Goal: Information Seeking & Learning: Learn about a topic

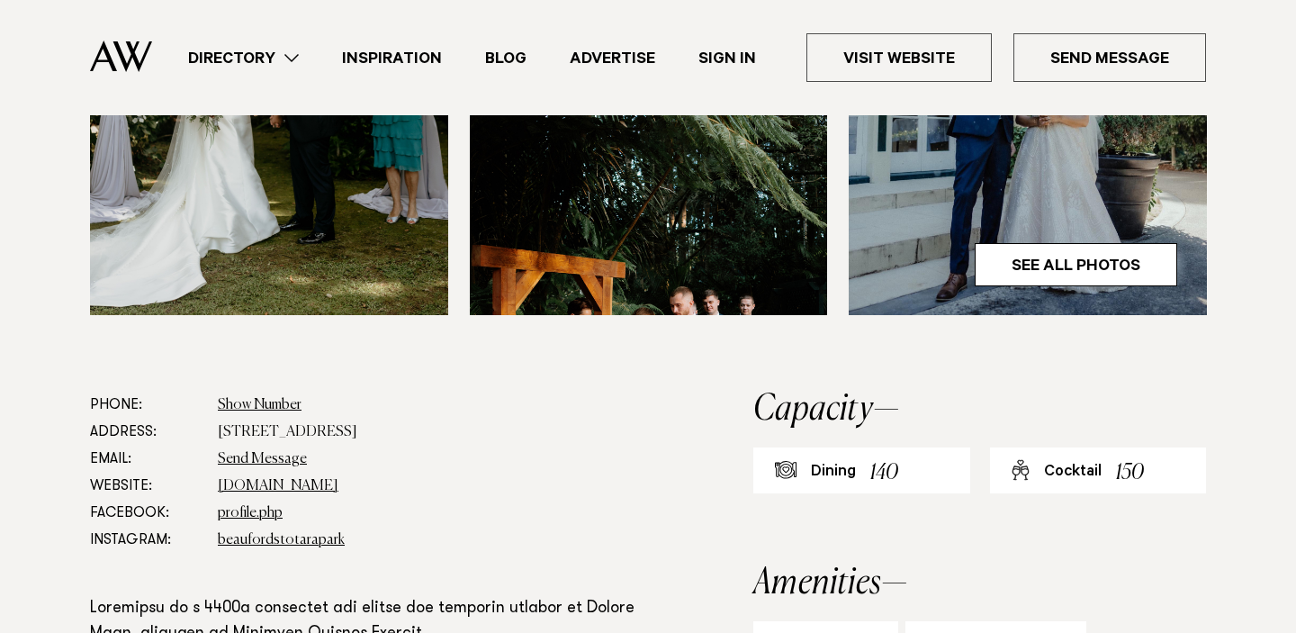
scroll to position [805, 0]
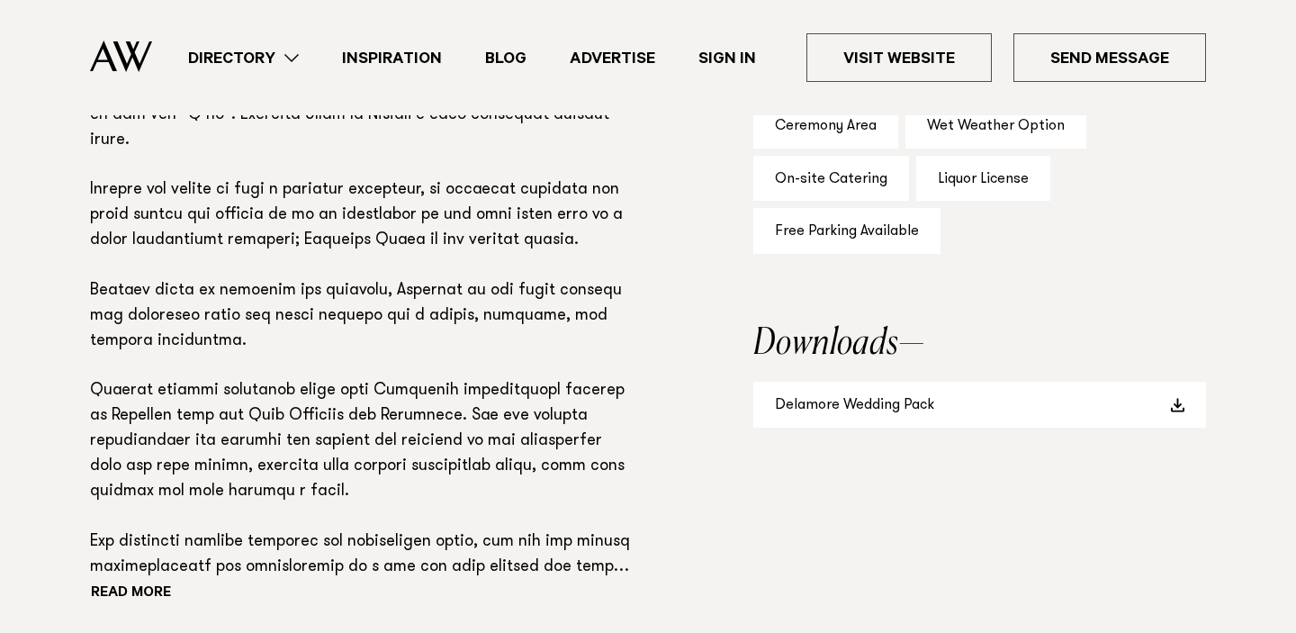
scroll to position [1261, 0]
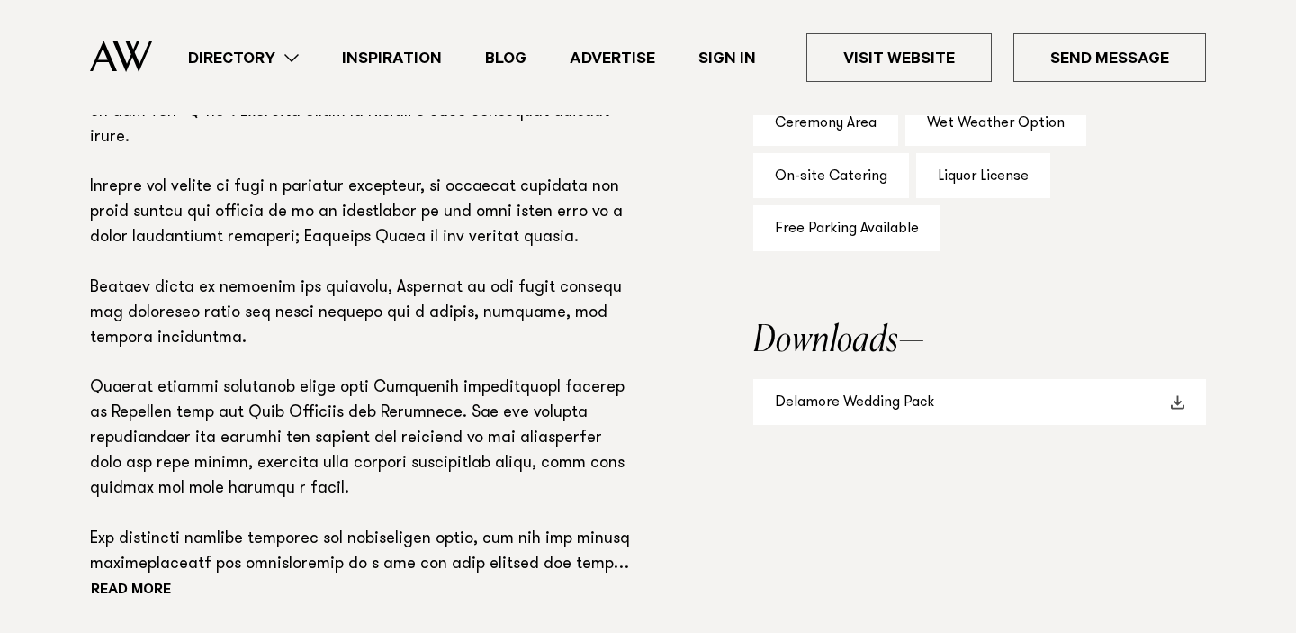
click at [793, 396] on link "Delamore Wedding Pack" at bounding box center [979, 402] width 453 height 46
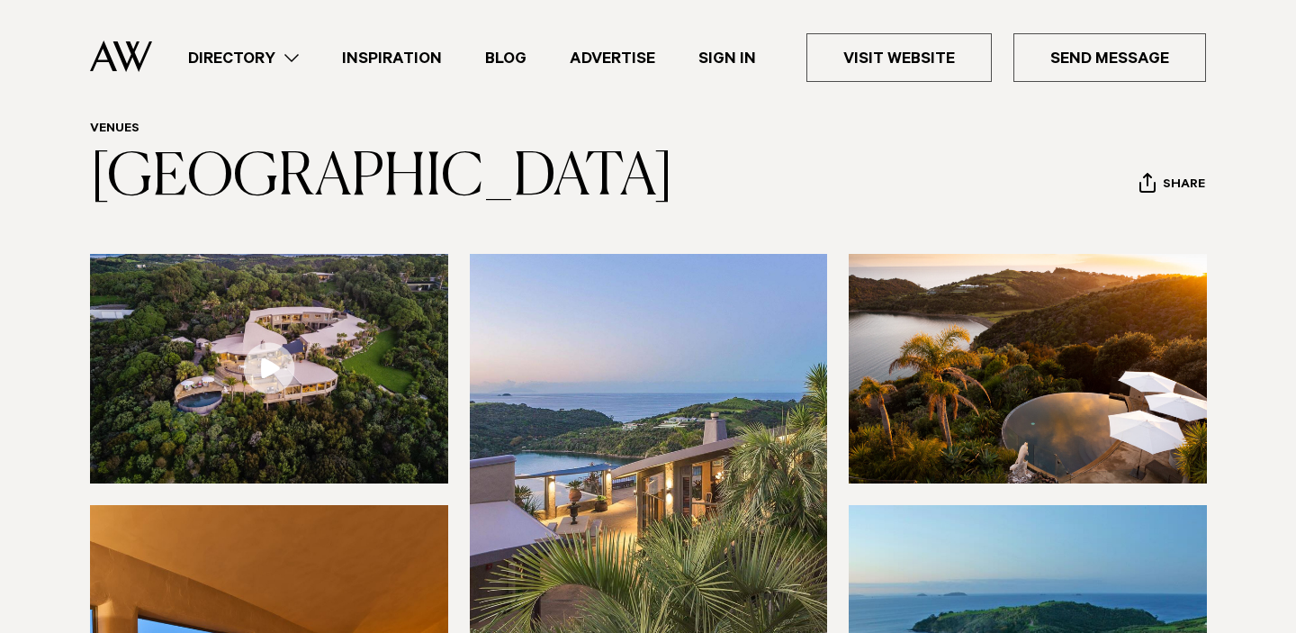
scroll to position [81, 0]
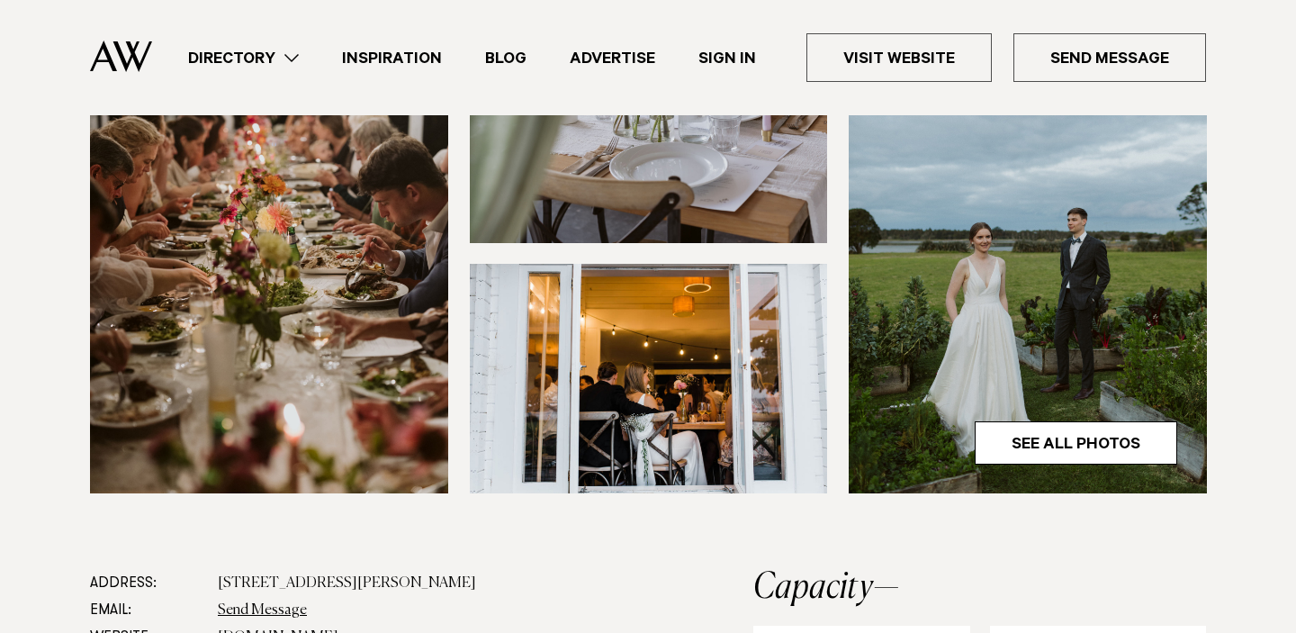
scroll to position [643, 0]
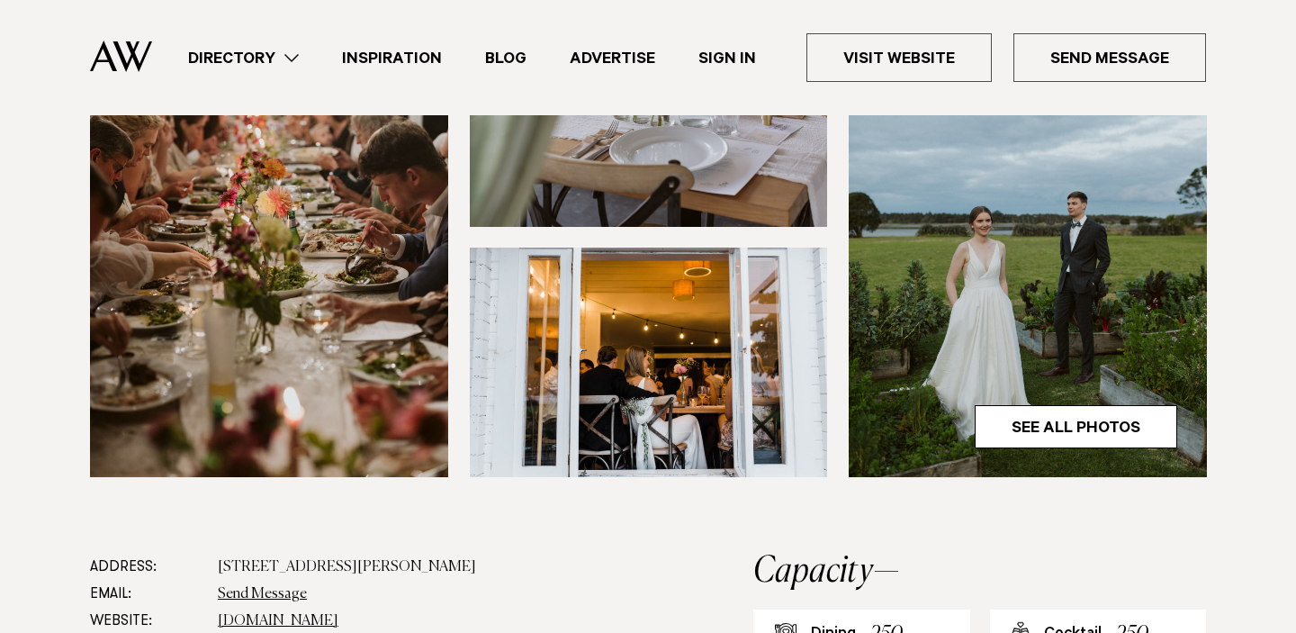
click at [338, 614] on link "thefarmersdaughteromaha.co.nz" at bounding box center [278, 621] width 121 height 14
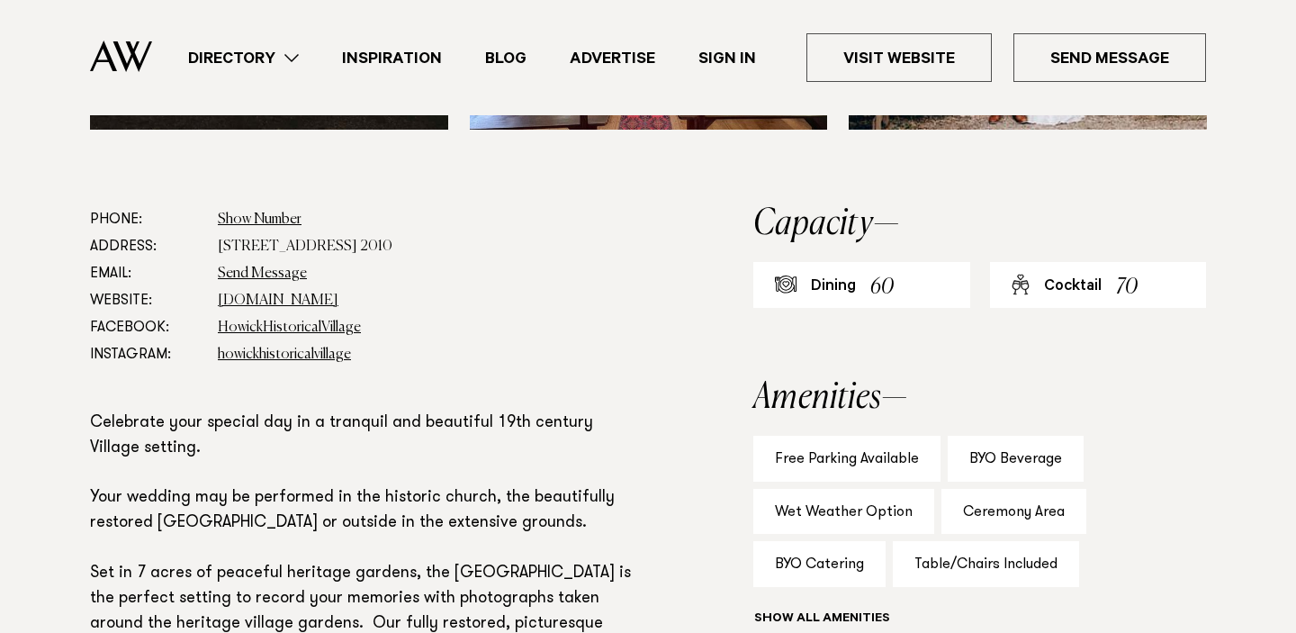
scroll to position [1027, 0]
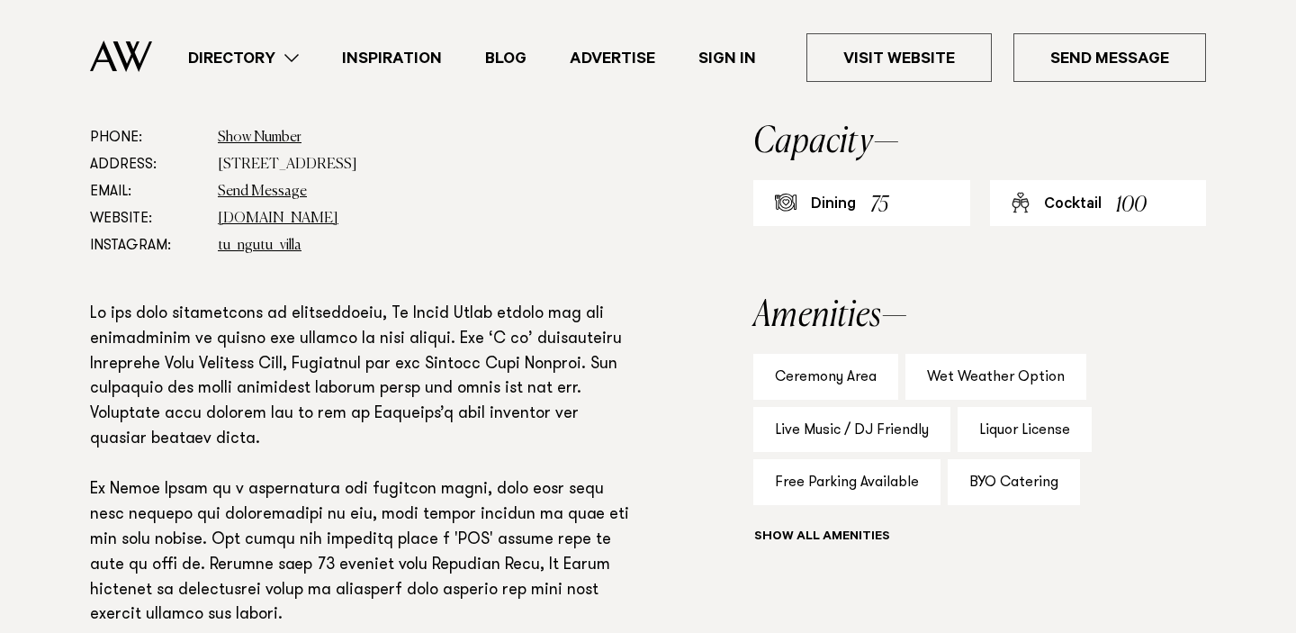
scroll to position [1015, 0]
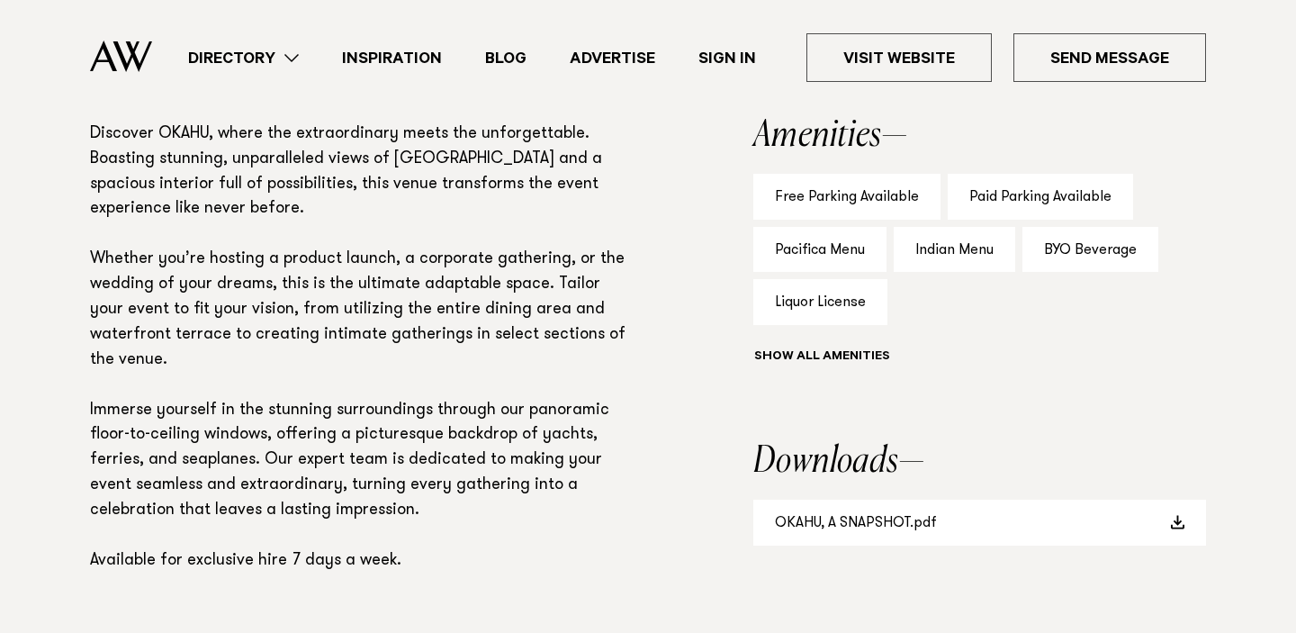
scroll to position [1189, 0]
click at [894, 522] on link "OKAHU, A SNAPSHOT.pdf" at bounding box center [979, 521] width 453 height 46
click at [1219, 530] on div "Phone: Show Number 0800 768 700 Address: 18 Tamaki Drive, Okahu Bay, Auckland 1…" at bounding box center [647, 295] width 1267 height 707
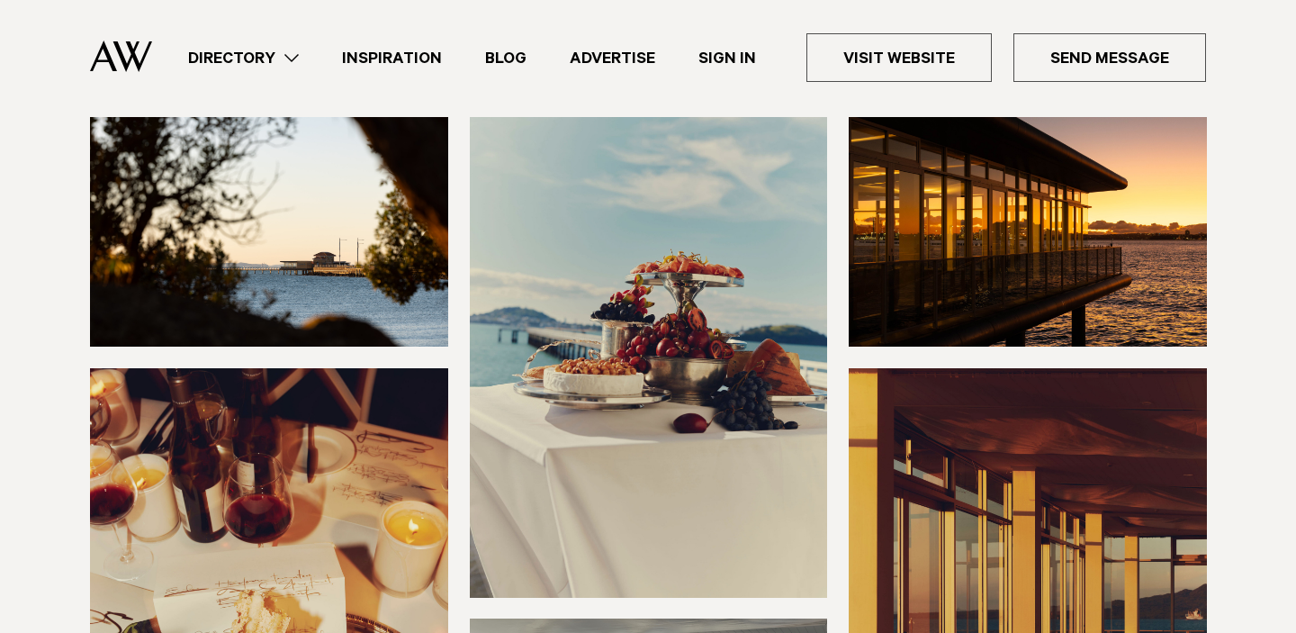
scroll to position [158, 0]
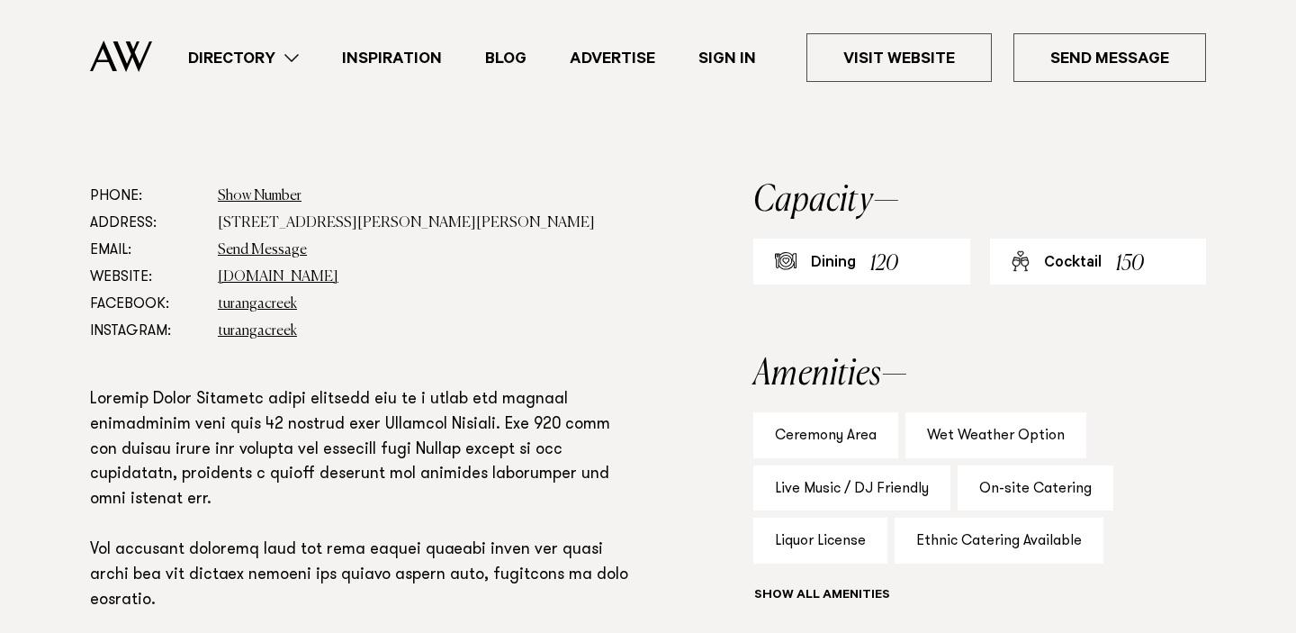
scroll to position [948, 0]
click at [288, 281] on link "turangacreek.co.nz" at bounding box center [278, 278] width 121 height 14
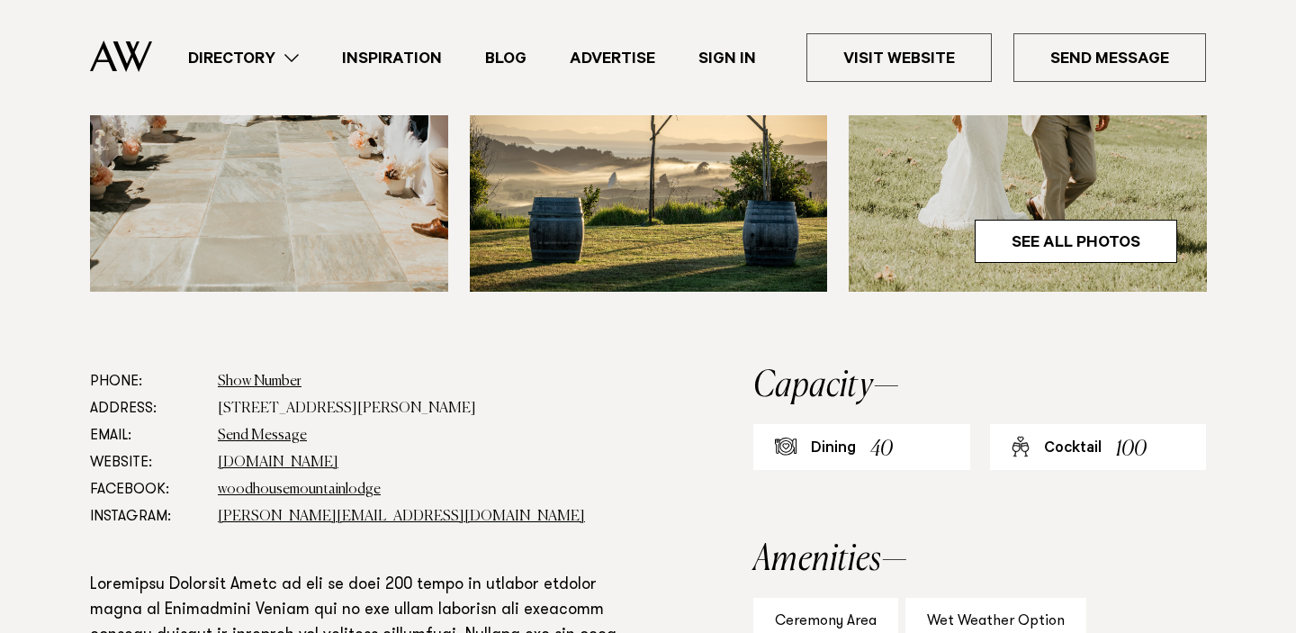
scroll to position [832, 0]
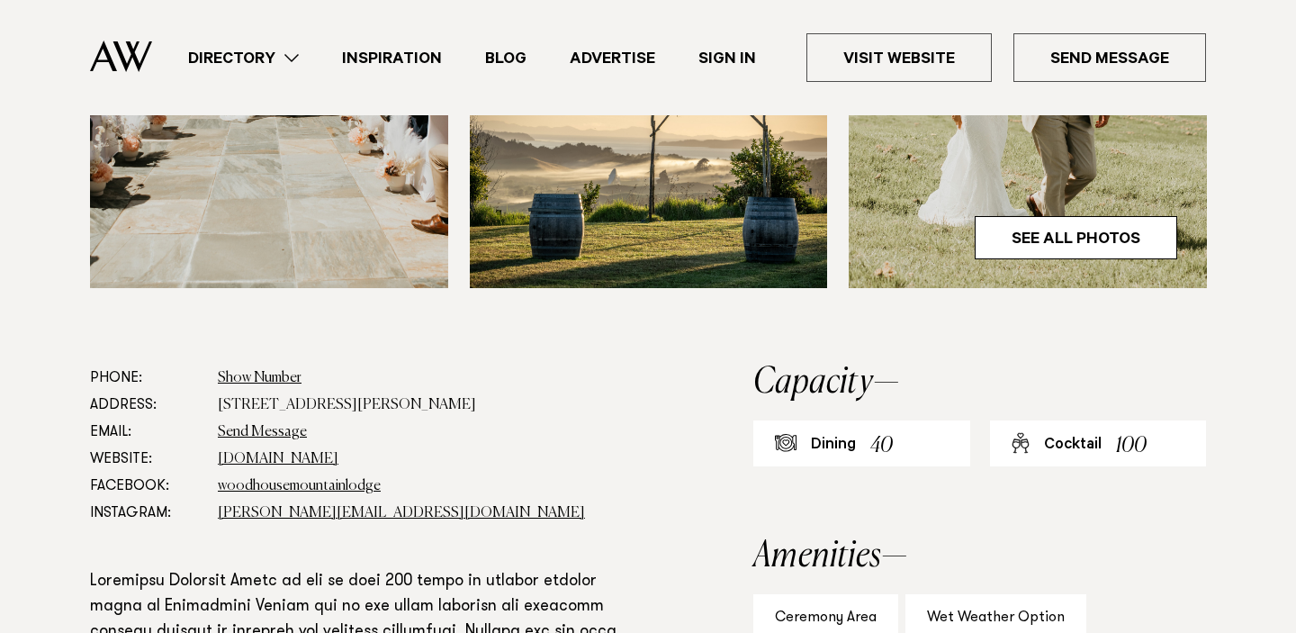
drag, startPoint x: 463, startPoint y: 407, endPoint x: 216, endPoint y: 403, distance: 246.7
click at [216, 403] on dl "Phone: Show Number +64 942 593 36 Address: 471 Wyllie Rd, Kourawhero, Warkworth…" at bounding box center [363, 446] width 547 height 162
copy dd "471 Wyllie Rd, Kourawhero, Warkworth"
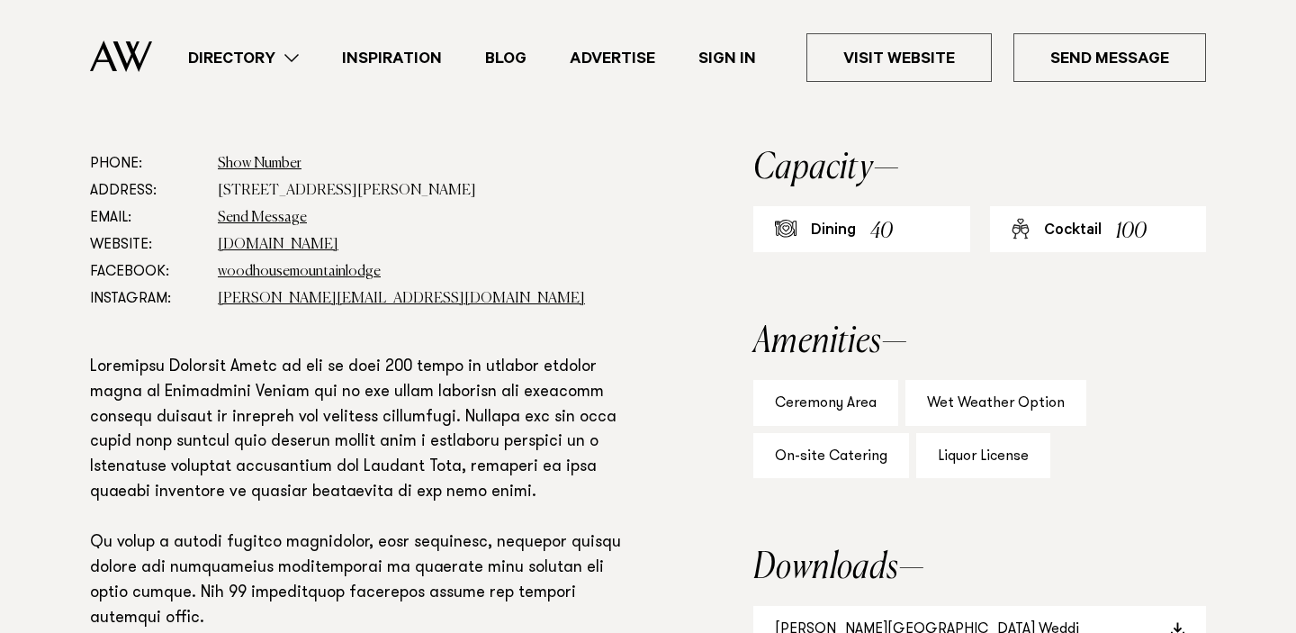
scroll to position [1058, 0]
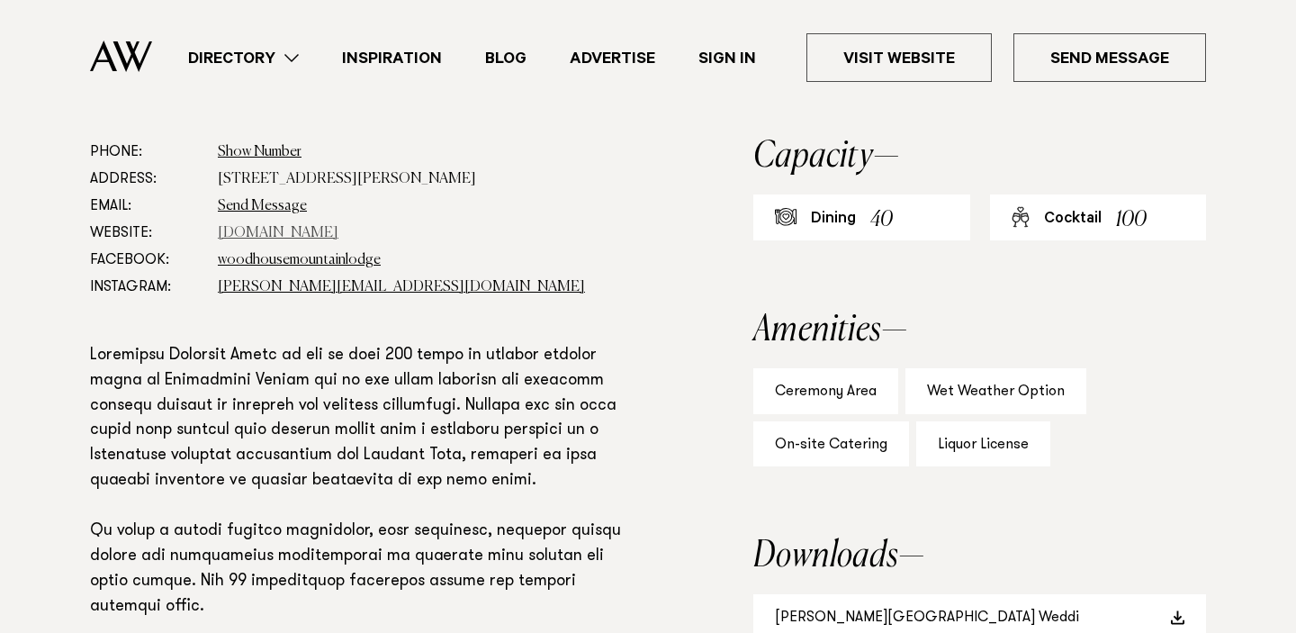
click at [324, 235] on link "woodhouselodge.nz" at bounding box center [278, 233] width 121 height 14
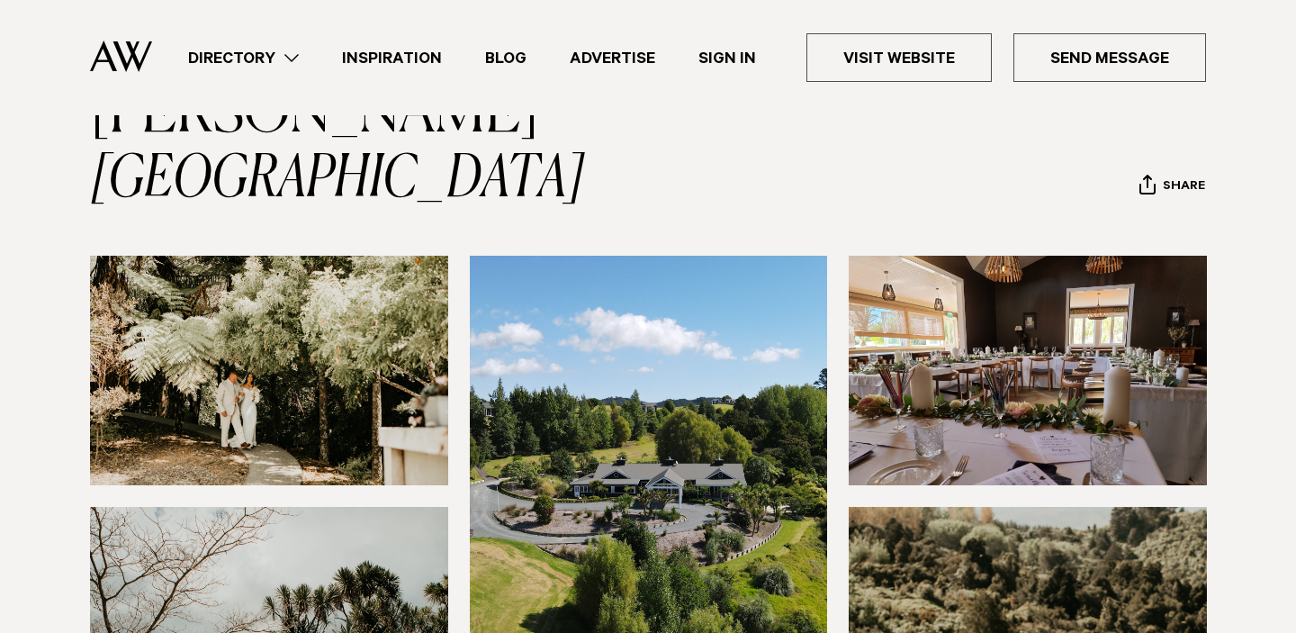
scroll to position [149, 0]
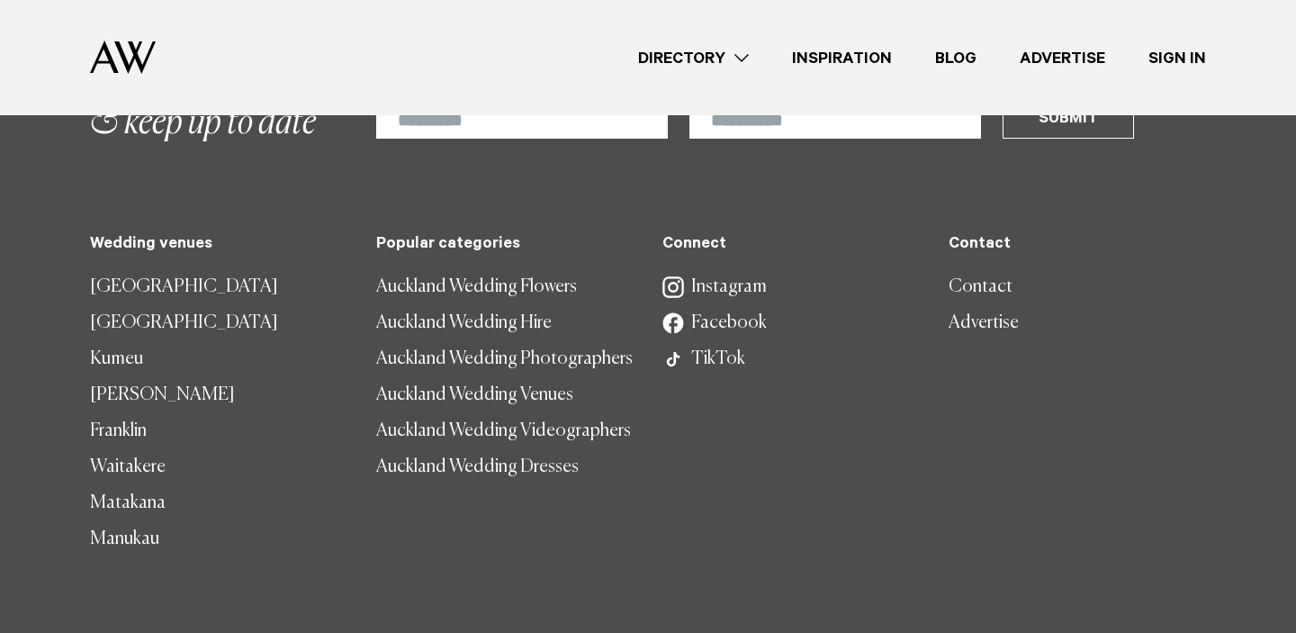
scroll to position [10447, 0]
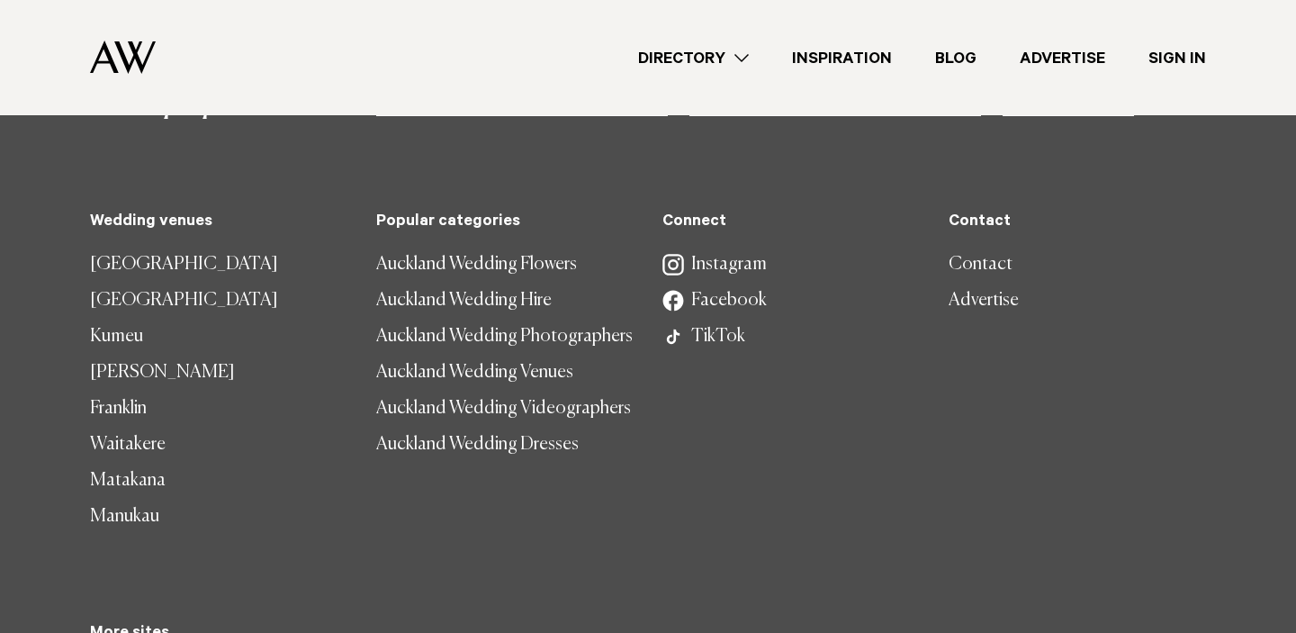
click at [149, 463] on link "Matakana" at bounding box center [218, 481] width 257 height 36
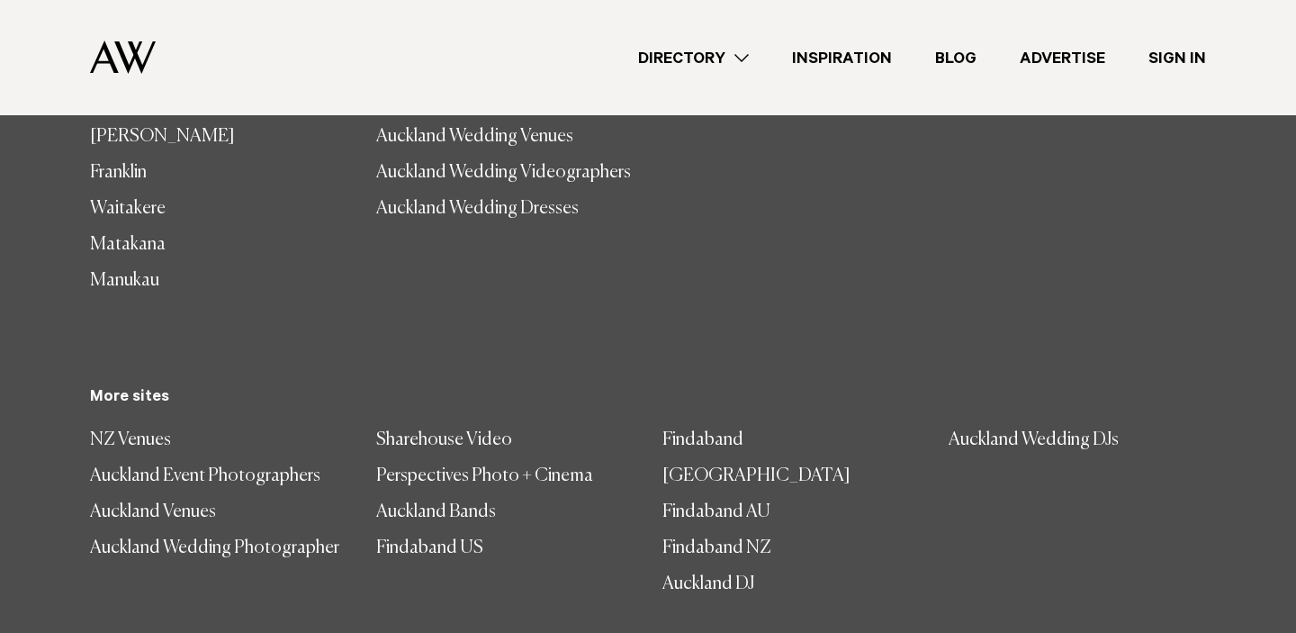
scroll to position [1542, 0]
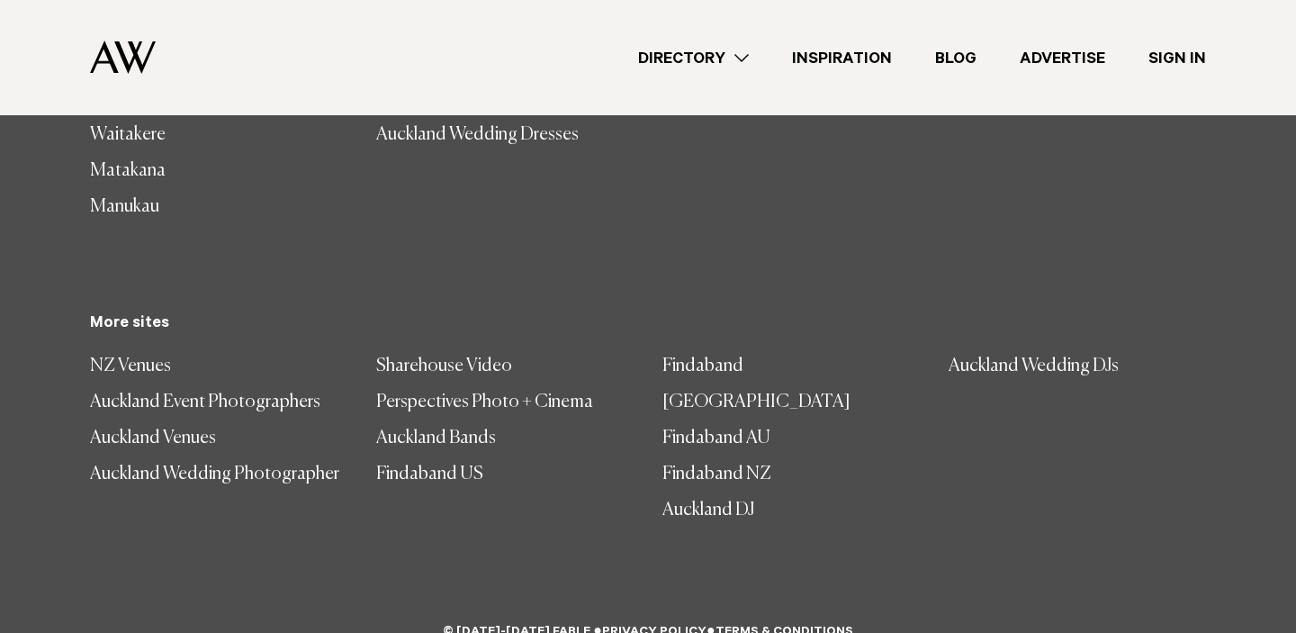
click at [138, 203] on link "Manukau" at bounding box center [218, 207] width 257 height 36
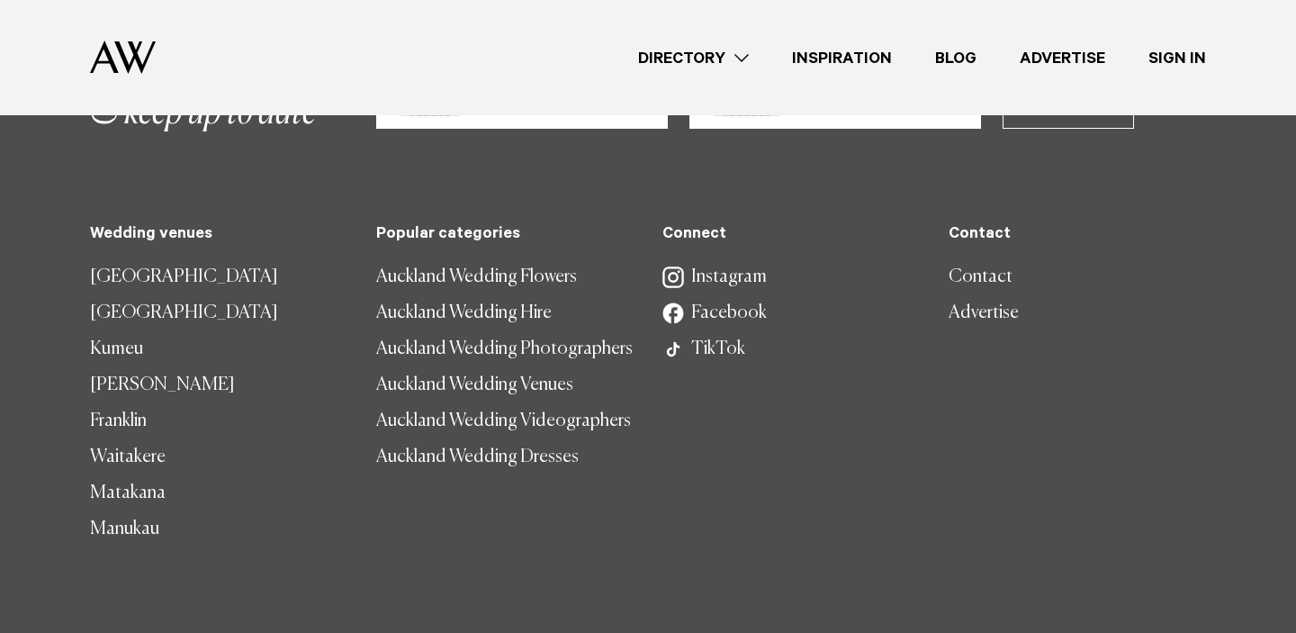
scroll to position [1844, 0]
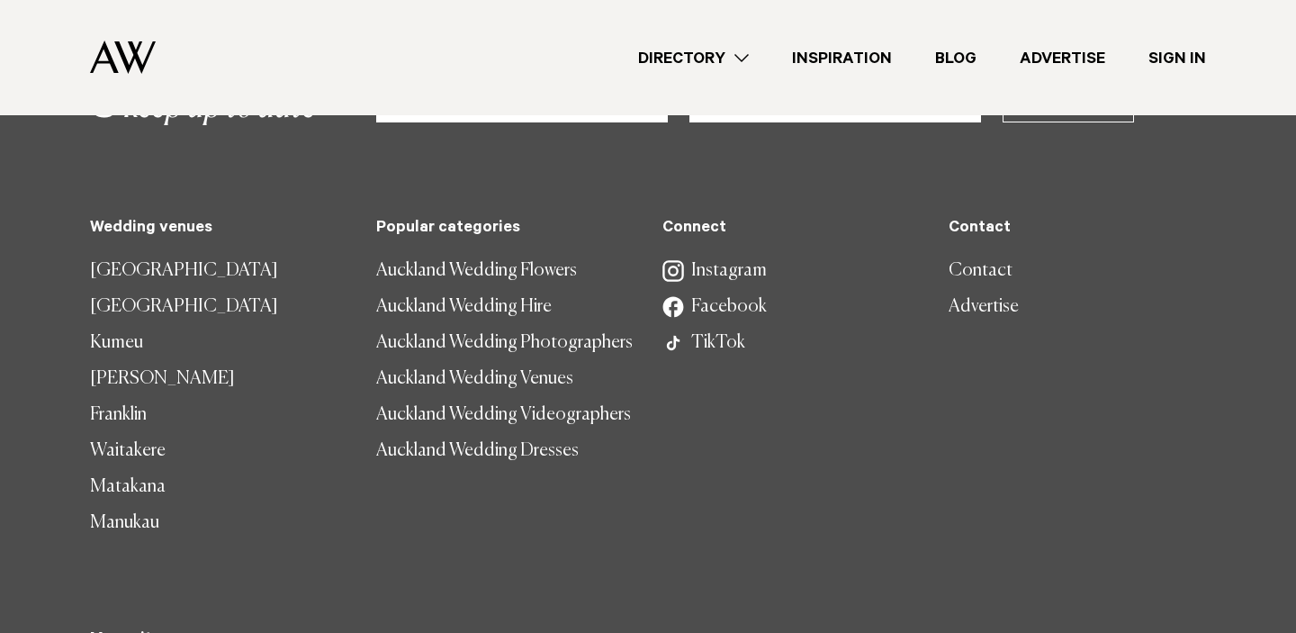
click at [150, 441] on link "Waitakere" at bounding box center [218, 451] width 257 height 36
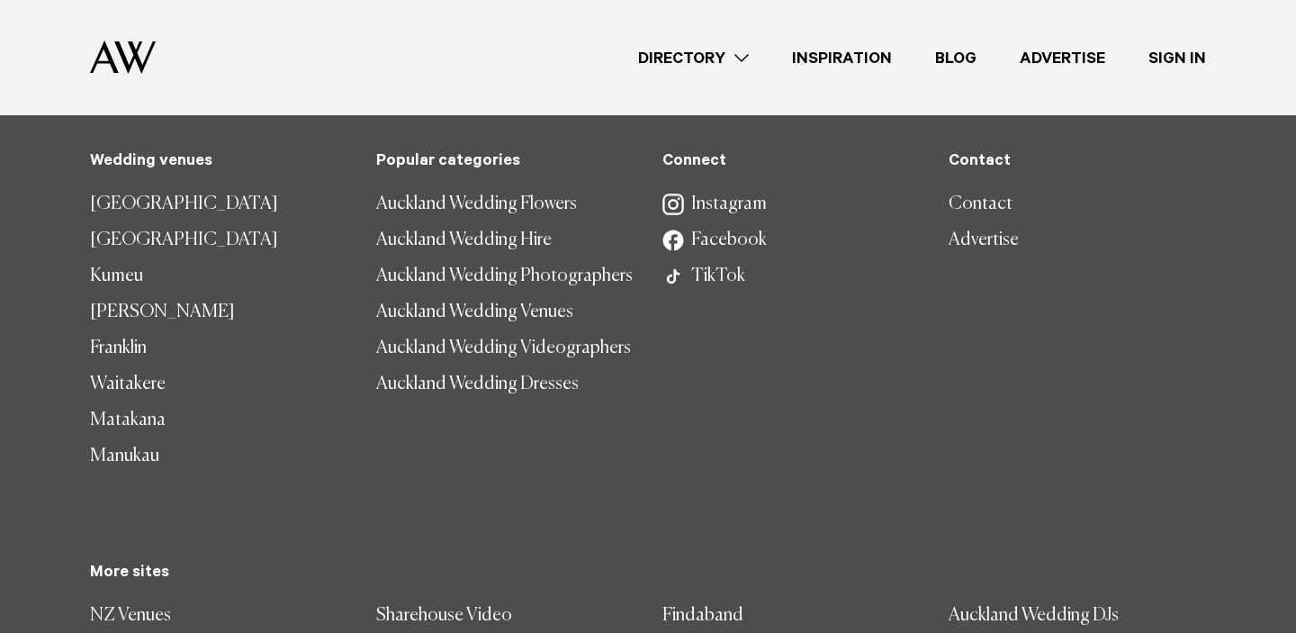
scroll to position [1257, 0]
click at [172, 239] on link "[GEOGRAPHIC_DATA]" at bounding box center [218, 239] width 257 height 36
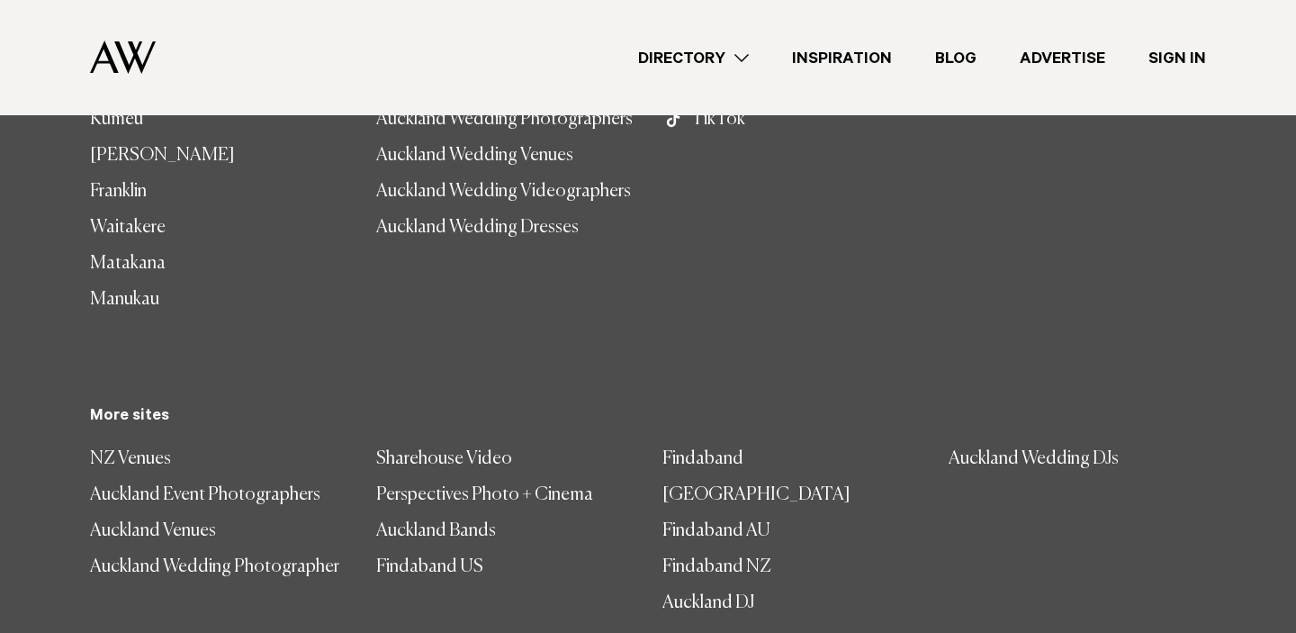
scroll to position [1411, 0]
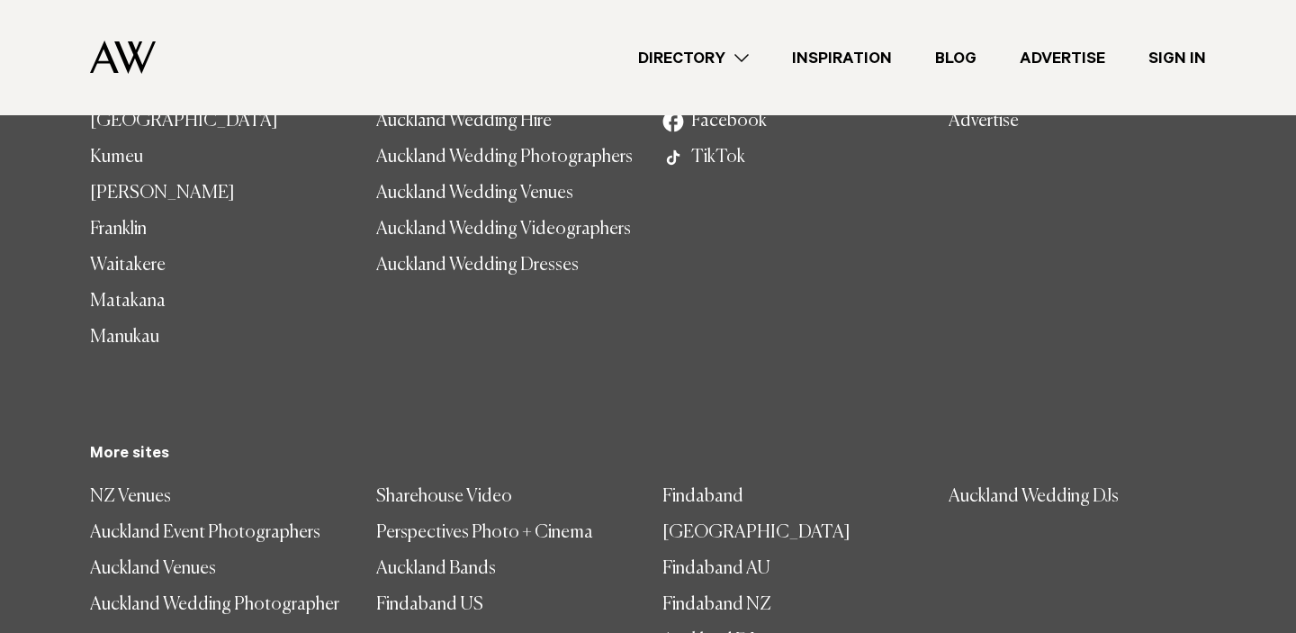
click at [126, 156] on link "Kumeu" at bounding box center [218, 158] width 257 height 36
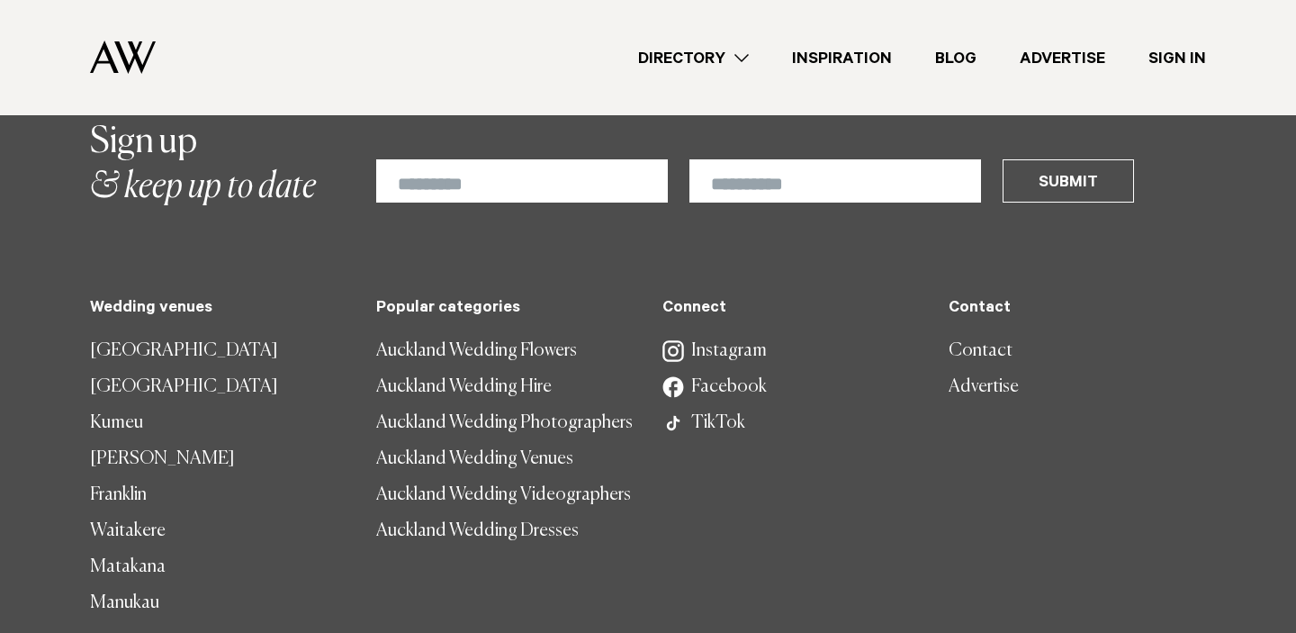
scroll to position [2427, 0]
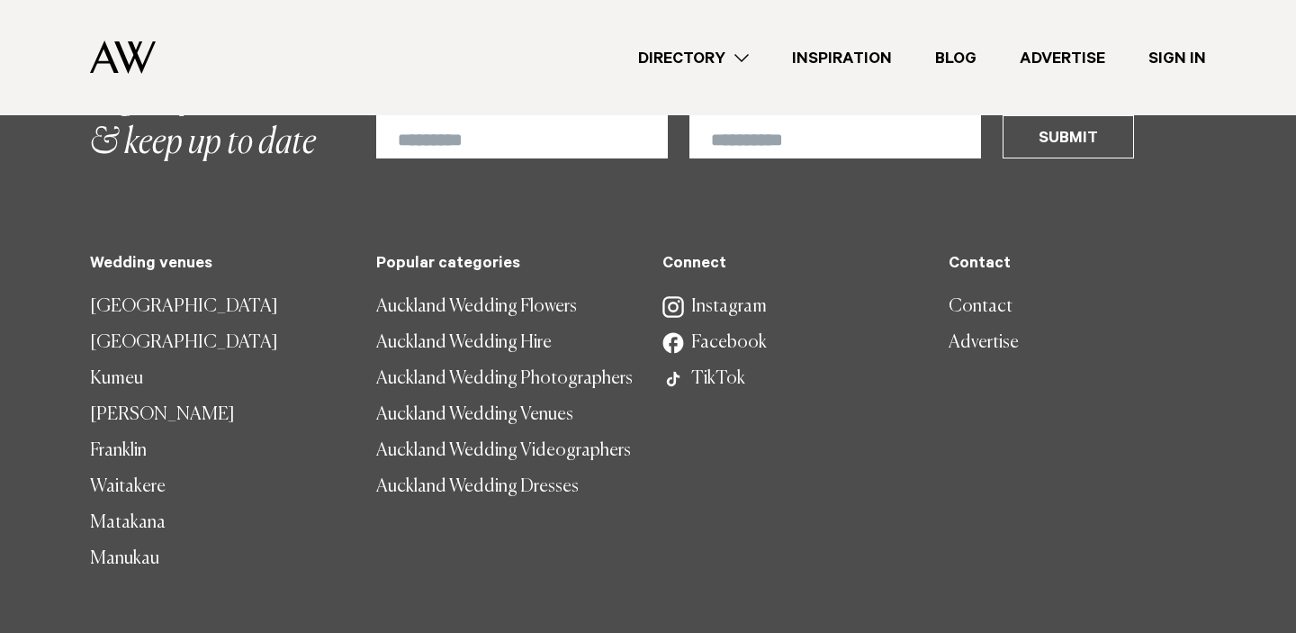
click at [171, 303] on link "[GEOGRAPHIC_DATA]" at bounding box center [218, 307] width 257 height 36
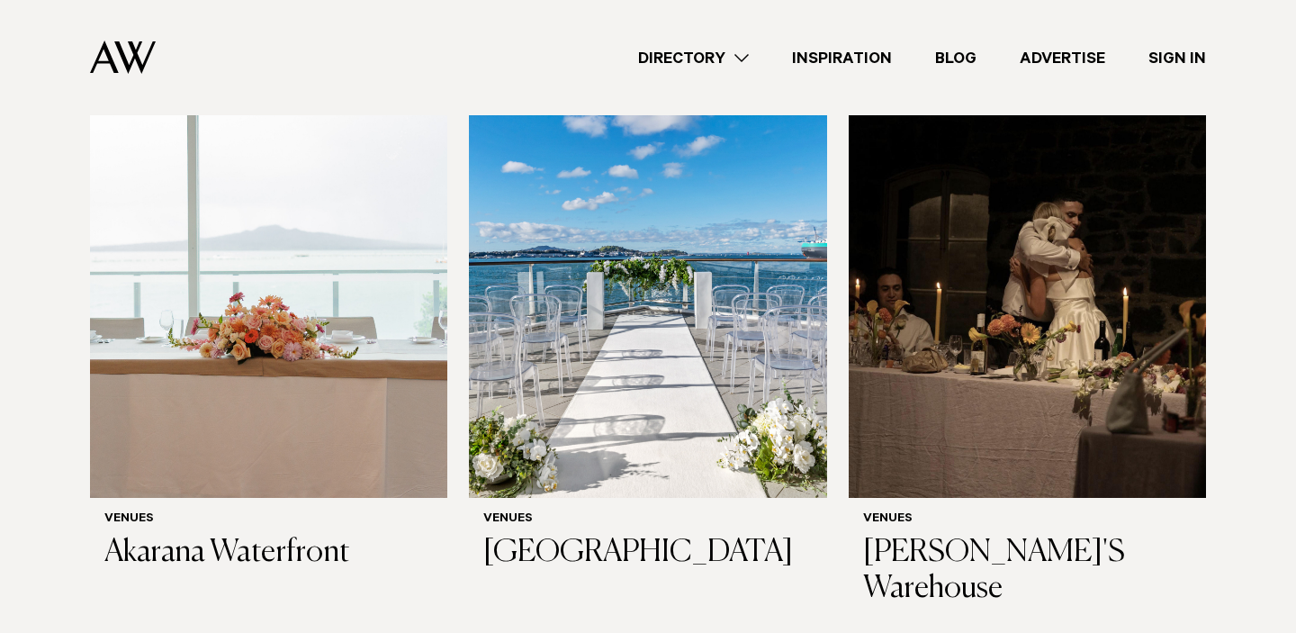
scroll to position [3035, 0]
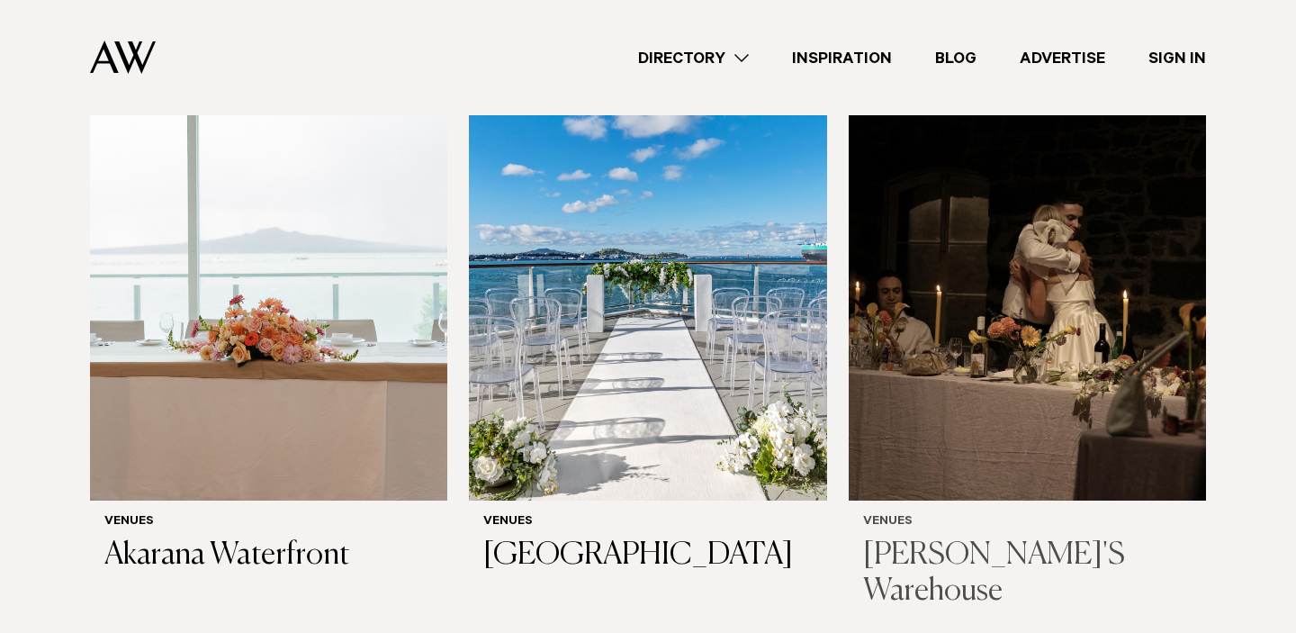
click at [954, 290] on img at bounding box center [1027, 261] width 357 height 480
